Goal: Information Seeking & Learning: Learn about a topic

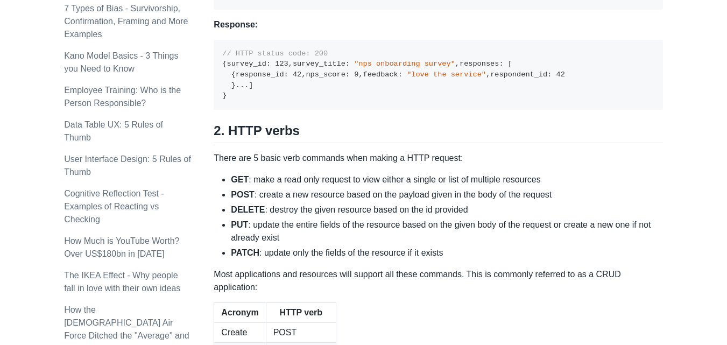
scroll to position [715, 0]
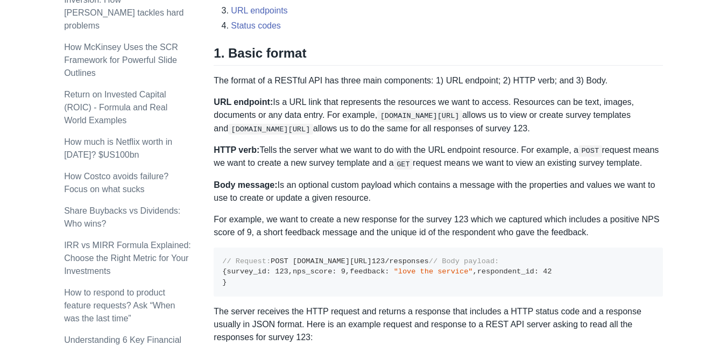
scroll to position [484, 0]
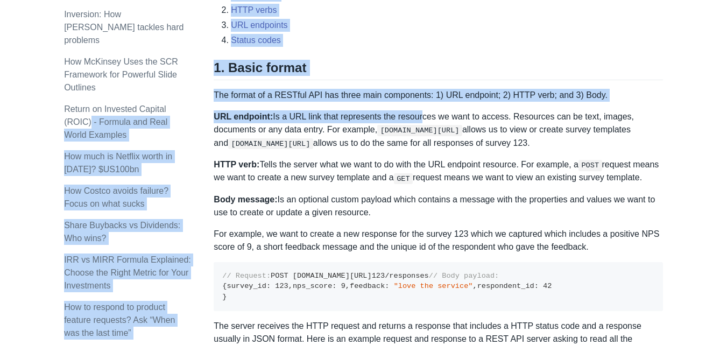
drag, startPoint x: 211, startPoint y: 90, endPoint x: 413, endPoint y: 112, distance: 203.0
click at [412, 113] on p "URL endpoint: Is a URL link that represents the resources we want to access. Re…" at bounding box center [438, 129] width 449 height 39
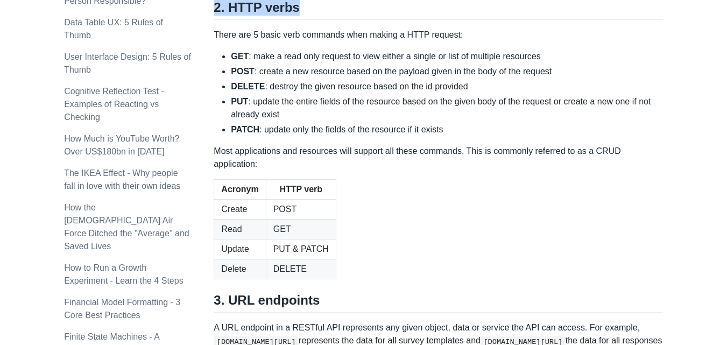
scroll to position [1022, 0]
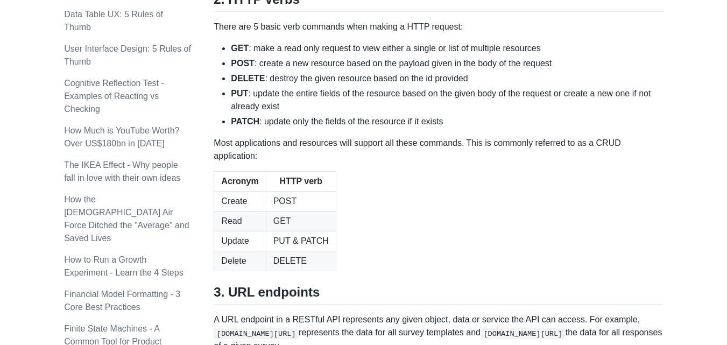
drag, startPoint x: 215, startPoint y: 95, endPoint x: 345, endPoint y: 136, distance: 137.2
click at [345, 136] on div "A REST API is the most common standard used between Clients (a person or applic…" at bounding box center [438, 55] width 449 height 1819
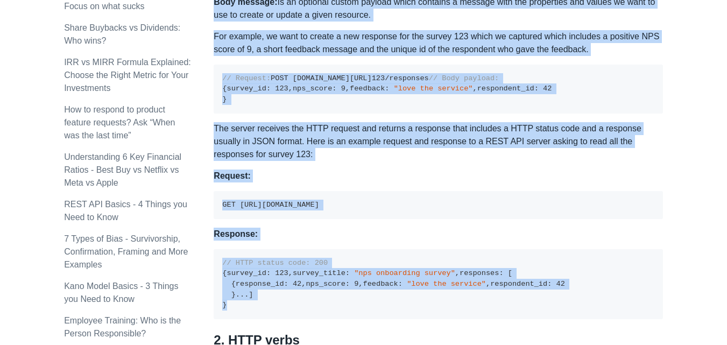
scroll to position [861, 0]
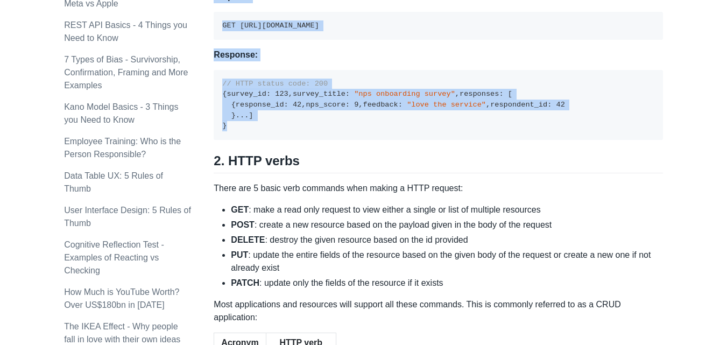
click at [429, 140] on pre "// HTTP status code: 200 { survey_id : 123 , survey_title : "nps onboarding sur…" at bounding box center [438, 105] width 449 height 70
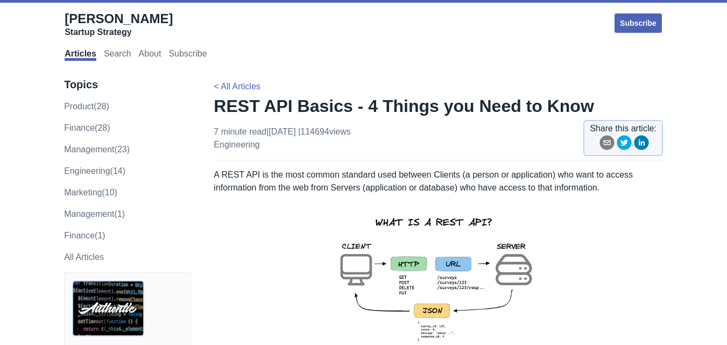
scroll to position [54, 0]
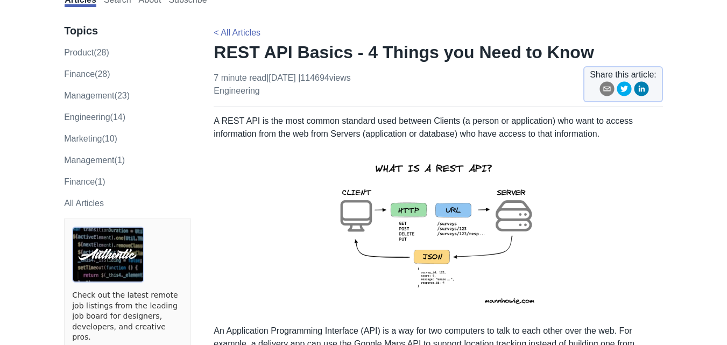
drag, startPoint x: 227, startPoint y: 119, endPoint x: 590, endPoint y: 133, distance: 363.5
click at [590, 133] on p "A REST API is the most common standard used between Clients (a person or applic…" at bounding box center [438, 128] width 449 height 26
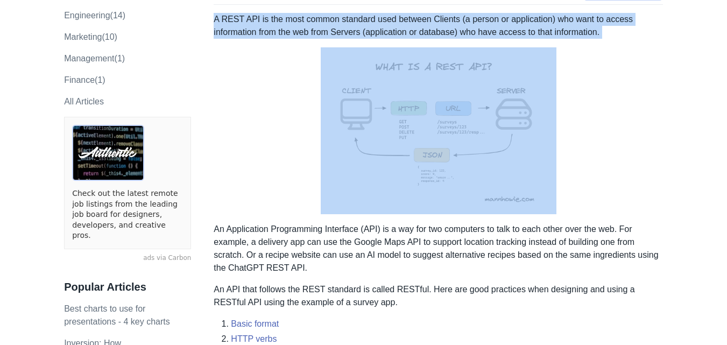
scroll to position [161, 0]
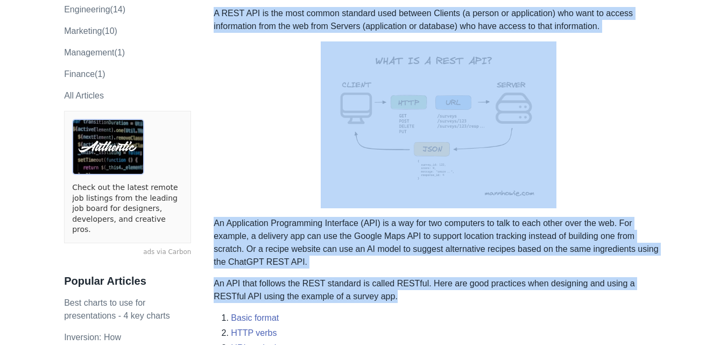
drag, startPoint x: 215, startPoint y: 121, endPoint x: 423, endPoint y: 291, distance: 269.2
click at [423, 291] on p "An API that follows the REST standard is called RESTful. Here are good practice…" at bounding box center [438, 290] width 449 height 26
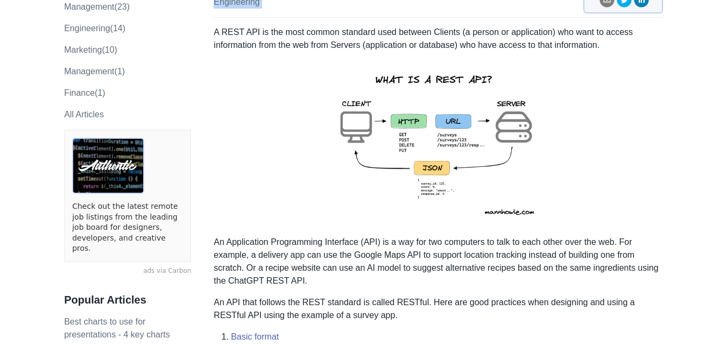
scroll to position [138, 0]
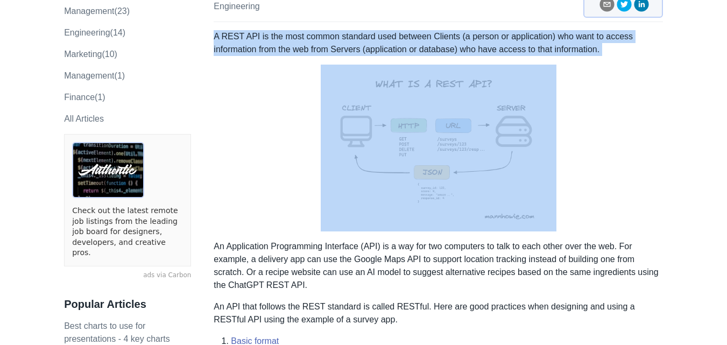
drag, startPoint x: 215, startPoint y: 14, endPoint x: 618, endPoint y: 55, distance: 405.7
copy div "A REST API is the most common standard used between Clients (a person or applic…"
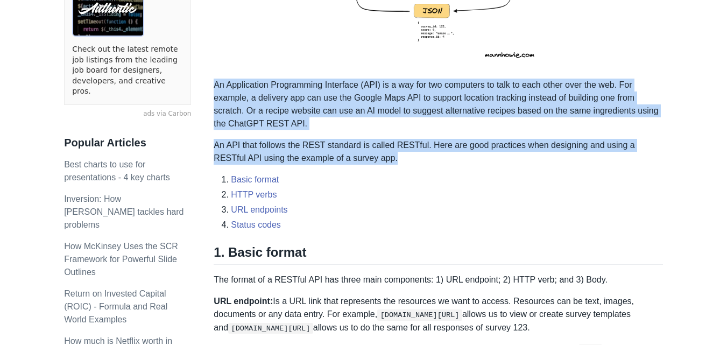
drag, startPoint x: 214, startPoint y: 85, endPoint x: 366, endPoint y: 154, distance: 166.9
copy div "An Application Programming Interface (API) is a way for two computers to talk t…"
click at [330, 90] on p "An Application Programming Interface (API) is a way for two computers to talk t…" at bounding box center [438, 105] width 449 height 52
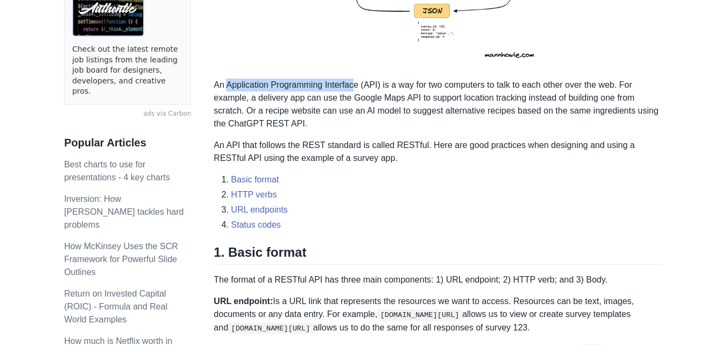
drag, startPoint x: 227, startPoint y: 86, endPoint x: 357, endPoint y: 89, distance: 130.8
click at [357, 89] on p "An Application Programming Interface (API) is a way for two computers to talk t…" at bounding box center [438, 105] width 449 height 52
click at [357, 88] on p "An Application Programming Interface (API) is a way for two computers to talk t…" at bounding box center [438, 105] width 449 height 52
drag, startPoint x: 228, startPoint y: 84, endPoint x: 360, endPoint y: 89, distance: 132.5
click at [360, 89] on p "An Application Programming Interface (API) is a way for two computers to talk t…" at bounding box center [438, 105] width 449 height 52
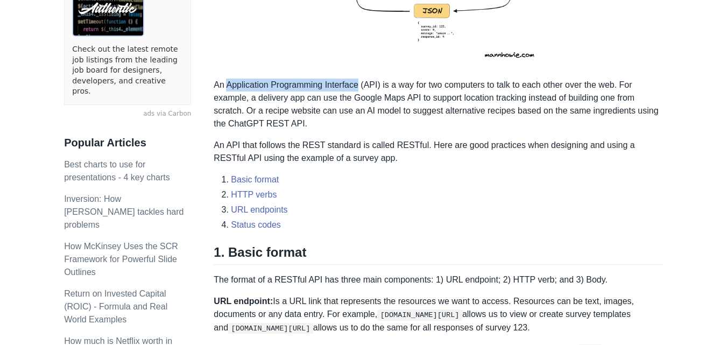
copy p "Application Programming Interface"
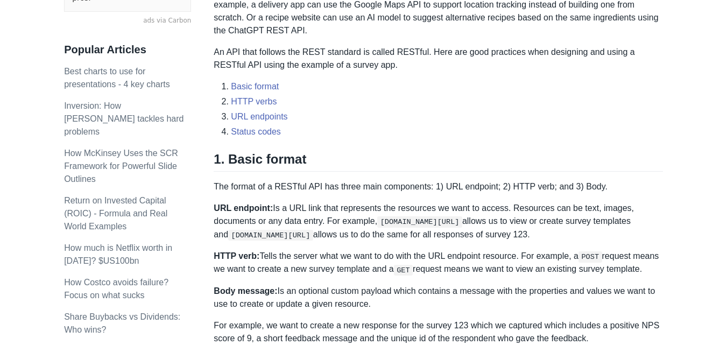
scroll to position [407, 0]
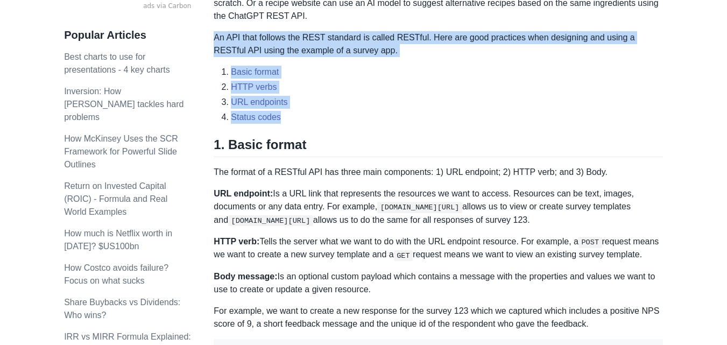
drag, startPoint x: 216, startPoint y: 39, endPoint x: 349, endPoint y: 113, distance: 151.8
copy div "An API that follows the REST standard is called RESTful. Here are good practice…"
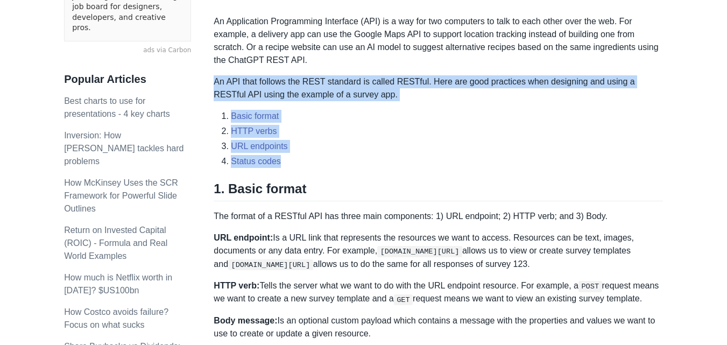
scroll to position [461, 0]
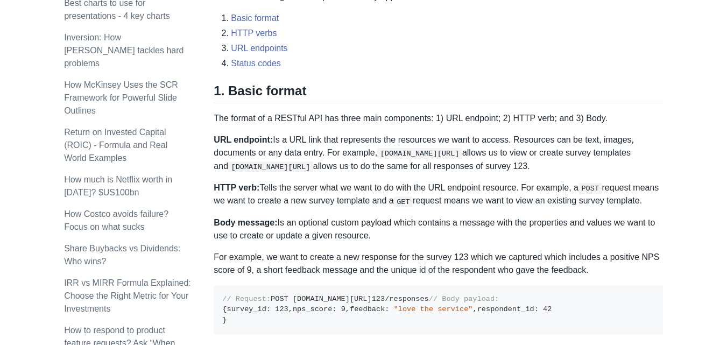
click at [313, 161] on code "[DOMAIN_NAME][URL]" at bounding box center [270, 166] width 85 height 11
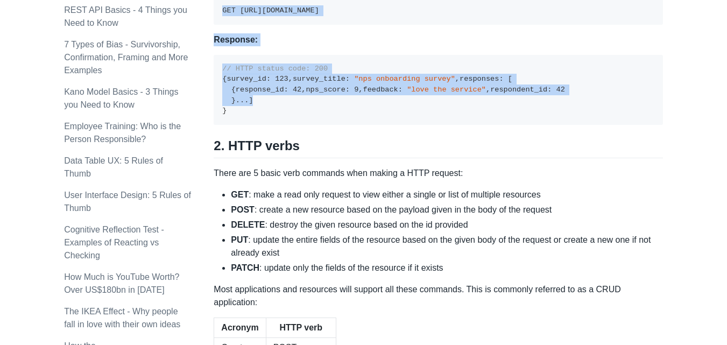
scroll to position [945, 0]
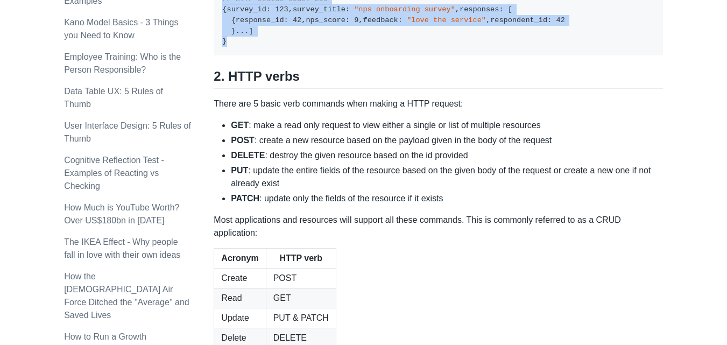
drag, startPoint x: 225, startPoint y: 89, endPoint x: 361, endPoint y: 206, distance: 179.0
click at [361, 206] on div "A REST API is the most common standard used between Clients (a person or applic…" at bounding box center [438, 132] width 449 height 1819
copy div "Basic format The format of a RESTful API has three main components: 1) URL endp…"
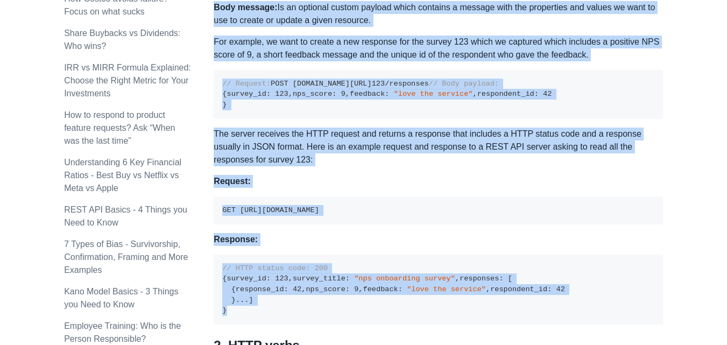
click at [337, 119] on pre "// Request: POST [DOMAIN_NAME][URL] 123 /responses // Body payload: { survey_id…" at bounding box center [438, 94] width 449 height 49
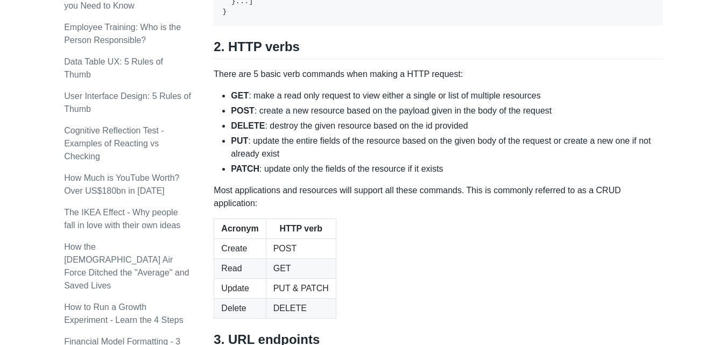
scroll to position [1161, 0]
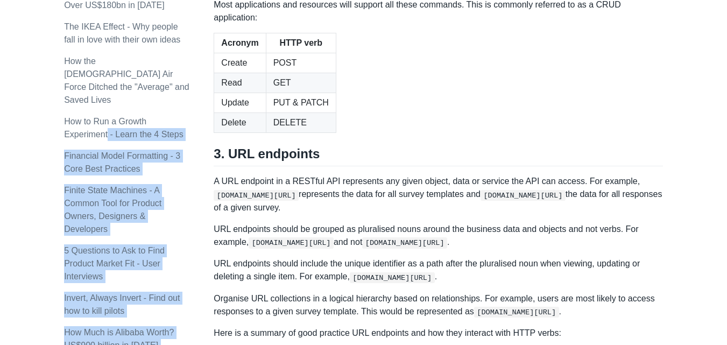
drag, startPoint x: 211, startPoint y: 55, endPoint x: 416, endPoint y: 118, distance: 213.9
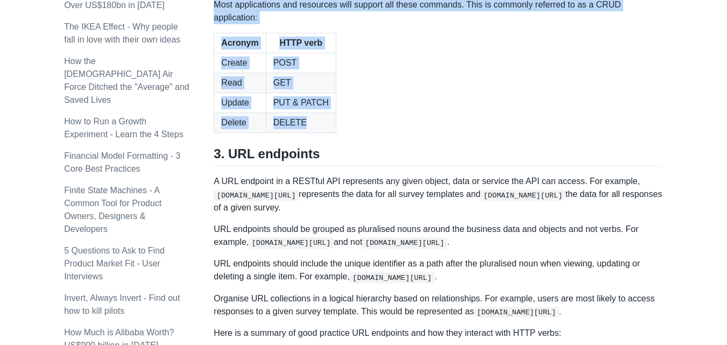
drag, startPoint x: 214, startPoint y: 58, endPoint x: 598, endPoint y: 270, distance: 438.8
copy div "There are 5 basic verb commands when making a HTTP request: GET : make a read o…"
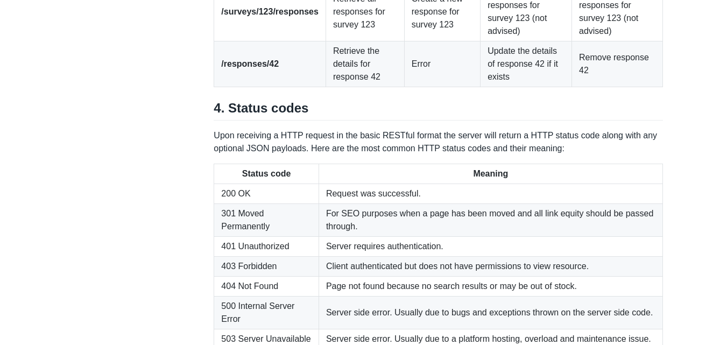
scroll to position [1645, 0]
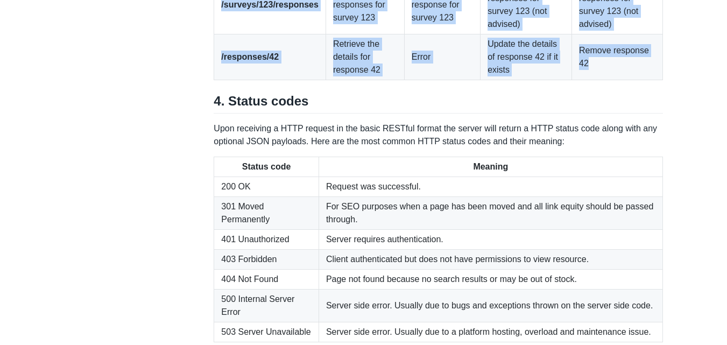
drag, startPoint x: 228, startPoint y: 39, endPoint x: 620, endPoint y: 196, distance: 422.2
copy div "URL endpoints A URL endpoint in a RESTful API represents any given object, data…"
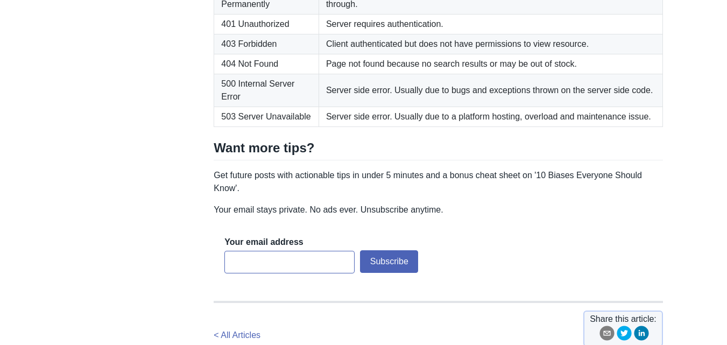
scroll to position [1860, 0]
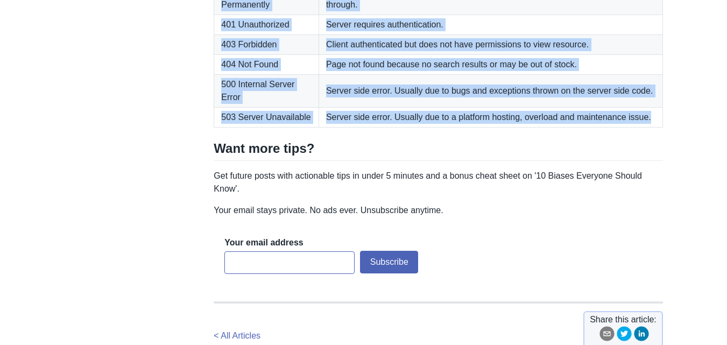
drag, startPoint x: 229, startPoint y: 11, endPoint x: 652, endPoint y: 251, distance: 486.5
copy div "Status codes Upon receiving a HTTP request in the basic RESTful format the serv…"
